Goal: Find specific page/section: Find specific page/section

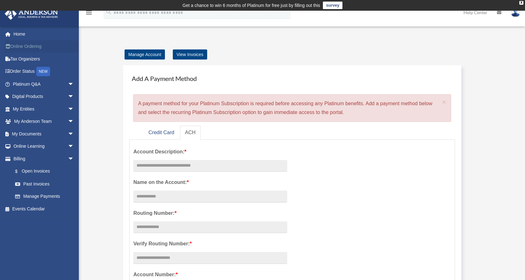
click at [25, 46] on link "Online Ordering" at bounding box center [43, 46] width 79 height 13
click at [15, 35] on link "Home" at bounding box center [43, 34] width 79 height 13
click at [41, 120] on link "My Anderson Team arrow_drop_down" at bounding box center [43, 121] width 79 height 13
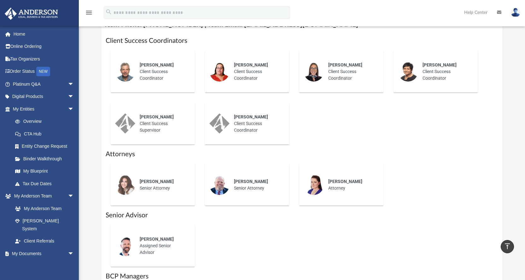
scroll to position [252, 0]
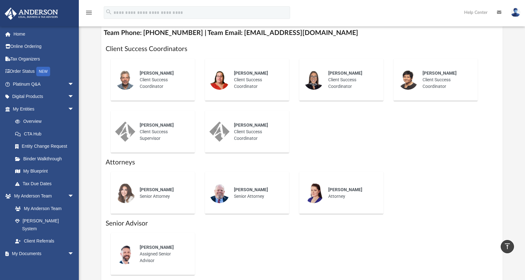
click at [147, 191] on span "Gwendy Wolfe" at bounding box center [157, 189] width 34 height 5
click at [148, 135] on div "Ebony Payton Client Success Supervisor" at bounding box center [162, 132] width 55 height 29
click at [151, 75] on span "Greg Coughlan" at bounding box center [157, 73] width 34 height 5
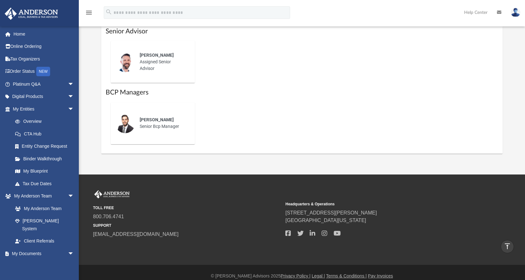
scroll to position [451, 0]
